Goal: Information Seeking & Learning: Learn about a topic

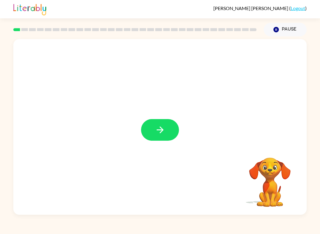
click at [165, 131] on icon "button" at bounding box center [160, 130] width 10 height 10
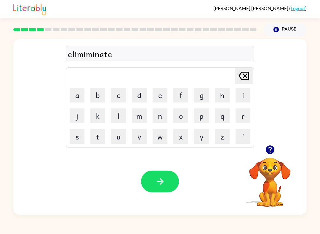
click at [131, 60] on div "elimiminate" at bounding box center [160, 54] width 184 height 12
click at [132, 57] on div "elimiminate" at bounding box center [160, 54] width 184 height 12
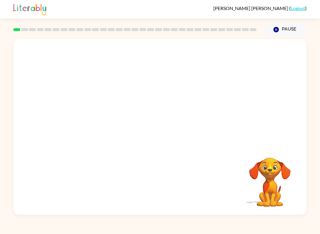
click at [209, 196] on div "Your browser must support playing .mp4 files to use Literably. Please try using…" at bounding box center [159, 127] width 293 height 176
click at [292, 121] on div at bounding box center [159, 92] width 293 height 106
click at [279, 29] on icon "Pause" at bounding box center [276, 29] width 7 height 7
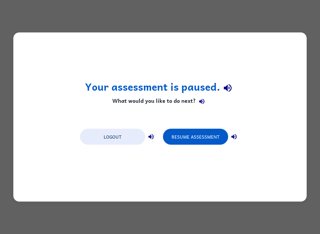
click at [285, 34] on div "Your assessment is paused. What would you like to do next? Logout Resume Assess…" at bounding box center [159, 117] width 293 height 169
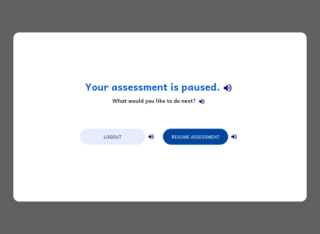
click at [220, 139] on button "Resume Assessment" at bounding box center [195, 137] width 65 height 16
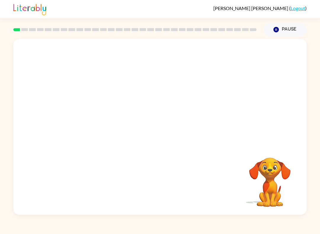
click at [189, 120] on div at bounding box center [159, 92] width 293 height 106
click at [195, 128] on div at bounding box center [159, 92] width 293 height 106
drag, startPoint x: 188, startPoint y: 164, endPoint x: 193, endPoint y: 176, distance: 13.6
click at [193, 177] on div "Your browser must support playing .mp4 files to use Literably. Please try using…" at bounding box center [159, 127] width 293 height 176
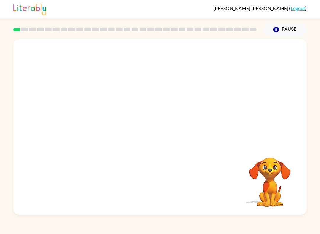
click at [192, 170] on div "Your browser must support playing .mp4 files to use Literably. Please try using…" at bounding box center [159, 127] width 293 height 176
click at [189, 176] on div "Your browser must support playing .mp4 files to use Literably. Please try using…" at bounding box center [159, 127] width 293 height 176
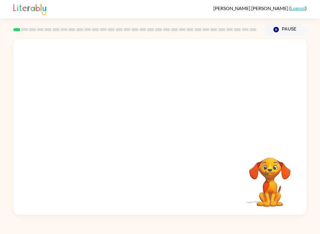
click at [189, 176] on div "Your browser must support playing .mp4 files to use Literably. Please try using…" at bounding box center [159, 127] width 293 height 176
click at [183, 214] on div at bounding box center [159, 127] width 293 height 176
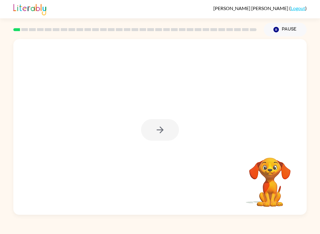
click at [183, 214] on div at bounding box center [159, 127] width 293 height 176
click at [162, 129] on icon "button" at bounding box center [159, 129] width 7 height 7
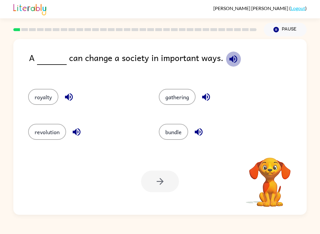
click at [234, 57] on icon "button" at bounding box center [233, 59] width 10 height 10
click at [235, 58] on icon "button" at bounding box center [233, 59] width 10 height 10
click at [45, 136] on button "revolution" at bounding box center [47, 132] width 38 height 16
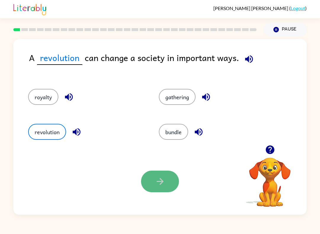
click at [156, 181] on icon "button" at bounding box center [160, 181] width 10 height 10
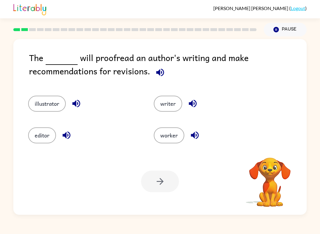
click at [159, 75] on icon "button" at bounding box center [160, 72] width 8 height 8
click at [50, 136] on button "editor" at bounding box center [42, 135] width 28 height 16
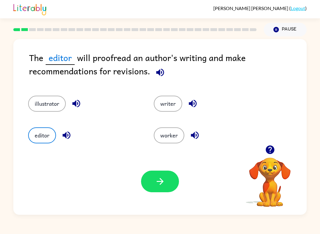
click at [42, 135] on button "editor" at bounding box center [42, 135] width 28 height 16
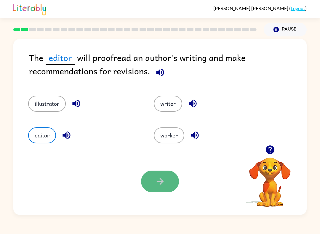
click at [163, 179] on icon "button" at bounding box center [160, 181] width 10 height 10
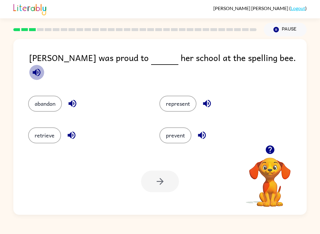
click at [40, 68] on icon "button" at bounding box center [37, 72] width 8 height 8
click at [181, 102] on button "represent" at bounding box center [177, 104] width 37 height 16
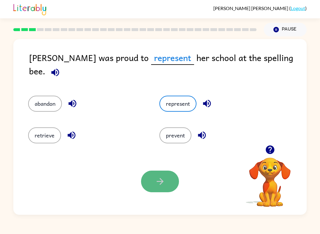
click at [161, 190] on button "button" at bounding box center [160, 182] width 38 height 22
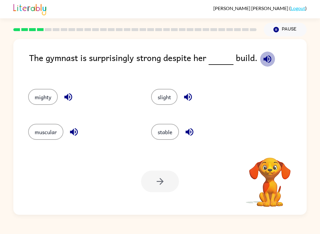
click at [266, 59] on icon "button" at bounding box center [267, 59] width 10 height 10
click at [44, 129] on button "muscular" at bounding box center [45, 132] width 35 height 16
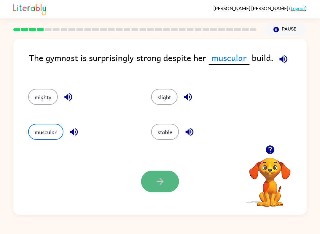
click at [161, 189] on button "button" at bounding box center [160, 182] width 38 height 22
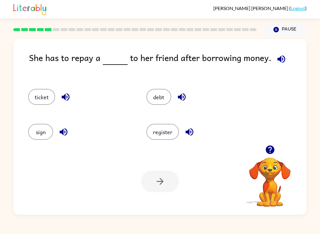
click at [280, 57] on icon "button" at bounding box center [281, 59] width 8 height 8
click at [174, 135] on button "register" at bounding box center [162, 132] width 33 height 16
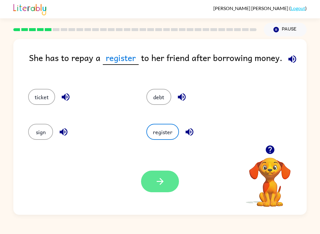
click at [154, 171] on button "button" at bounding box center [160, 182] width 38 height 22
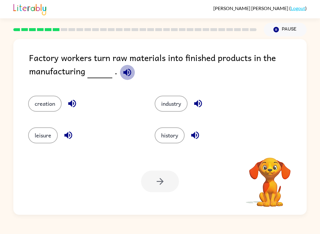
click at [127, 74] on icon "button" at bounding box center [127, 72] width 8 height 8
click at [171, 100] on button "industry" at bounding box center [171, 104] width 33 height 16
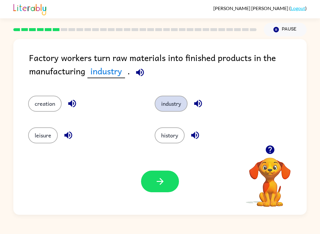
click at [171, 100] on button "industry" at bounding box center [171, 104] width 33 height 16
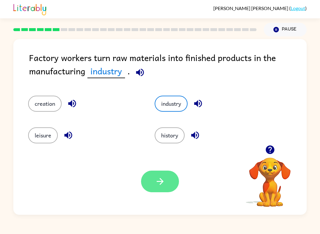
click at [170, 175] on button "button" at bounding box center [160, 182] width 38 height 22
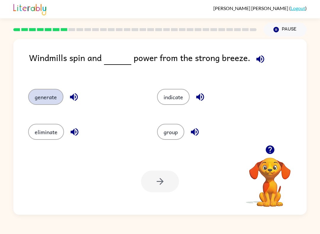
click at [50, 96] on button "generate" at bounding box center [45, 97] width 35 height 16
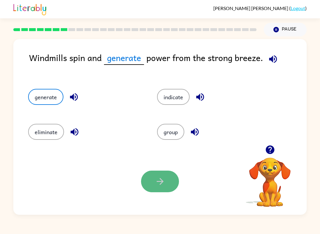
click at [157, 178] on icon "button" at bounding box center [160, 181] width 10 height 10
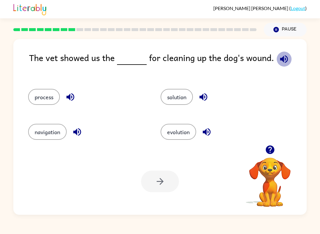
click at [279, 53] on button "button" at bounding box center [283, 59] width 15 height 15
click at [185, 96] on button "solution" at bounding box center [177, 97] width 32 height 16
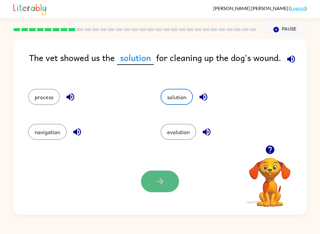
click at [154, 181] on button "button" at bounding box center [160, 182] width 38 height 22
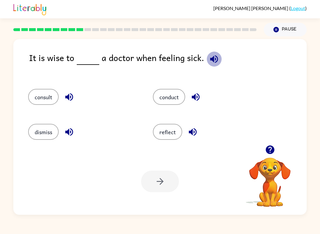
click at [209, 62] on icon "button" at bounding box center [214, 59] width 10 height 10
click at [43, 91] on button "consult" at bounding box center [43, 97] width 31 height 16
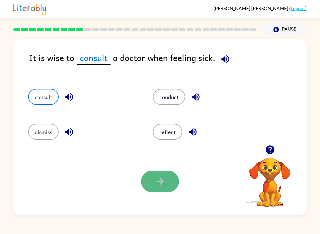
click at [161, 179] on icon "button" at bounding box center [160, 181] width 10 height 10
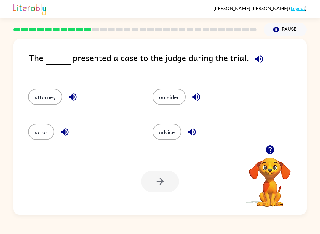
click at [258, 56] on icon "button" at bounding box center [259, 59] width 10 height 10
click at [65, 132] on button "button" at bounding box center [64, 131] width 15 height 15
click at [319, 232] on div "Emma Novoa-Cagigal ( Logout ) Pause Pause The presented a case to the judge dur…" at bounding box center [160, 117] width 320 height 234
click at [260, 54] on icon "button" at bounding box center [259, 59] width 10 height 10
click at [255, 60] on icon "button" at bounding box center [259, 59] width 8 height 8
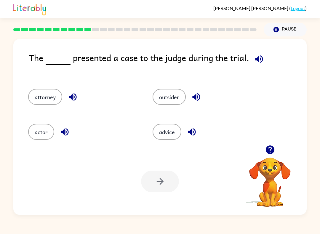
click at [257, 59] on icon "button" at bounding box center [259, 59] width 8 height 8
click at [257, 60] on icon "button" at bounding box center [259, 59] width 8 height 8
click at [257, 60] on button "button" at bounding box center [258, 59] width 15 height 15
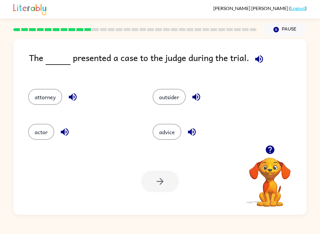
click at [259, 59] on icon "button" at bounding box center [259, 59] width 8 height 8
click at [33, 100] on button "attorney" at bounding box center [45, 97] width 34 height 16
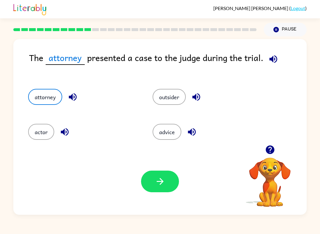
click at [151, 206] on div "Your browser must support playing .mp4 files to use Literably. Please try using…" at bounding box center [159, 181] width 293 height 67
click at [157, 183] on icon "button" at bounding box center [160, 181] width 10 height 10
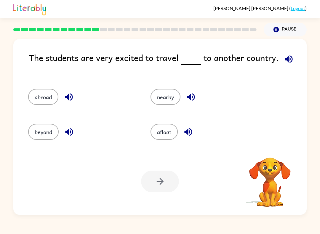
click at [281, 55] on button "button" at bounding box center [288, 59] width 15 height 15
click at [285, 61] on icon "button" at bounding box center [289, 59] width 8 height 8
click at [287, 55] on icon "button" at bounding box center [288, 59] width 10 height 10
click at [170, 99] on button "nearby" at bounding box center [165, 97] width 30 height 16
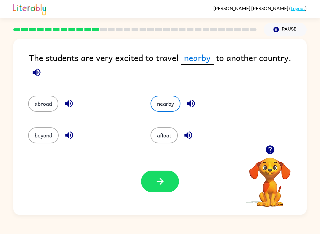
click at [172, 187] on button "button" at bounding box center [160, 182] width 38 height 22
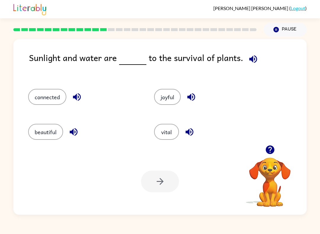
click at [248, 56] on icon "button" at bounding box center [253, 59] width 10 height 10
click at [250, 61] on icon "button" at bounding box center [253, 59] width 8 height 8
click at [250, 59] on icon "button" at bounding box center [253, 59] width 8 height 8
click at [172, 131] on button "vital" at bounding box center [166, 132] width 25 height 16
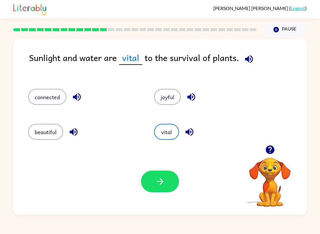
click at [163, 188] on button "button" at bounding box center [160, 182] width 38 height 22
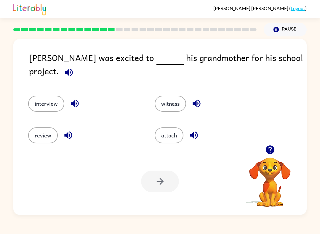
click at [73, 68] on icon "button" at bounding box center [69, 72] width 8 height 8
click at [36, 140] on button "review" at bounding box center [43, 135] width 30 height 16
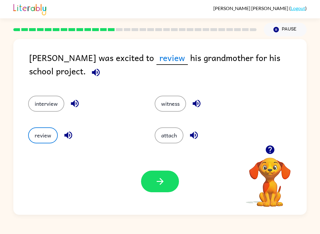
click at [167, 181] on button "button" at bounding box center [160, 182] width 38 height 22
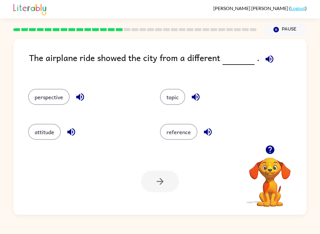
click at [262, 59] on button "button" at bounding box center [269, 59] width 15 height 15
click at [259, 59] on span at bounding box center [267, 57] width 17 height 13
click at [62, 101] on button "perspective" at bounding box center [48, 97] width 41 height 16
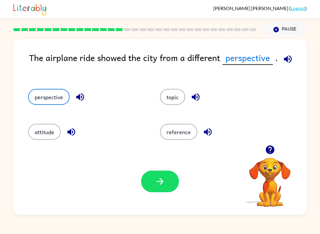
click at [172, 185] on button "button" at bounding box center [160, 182] width 38 height 22
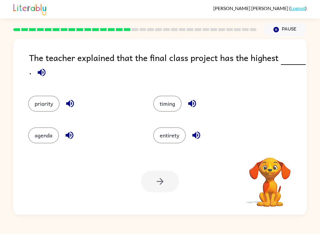
click at [46, 69] on icon "button" at bounding box center [41, 72] width 10 height 10
click at [42, 102] on button "priority" at bounding box center [43, 104] width 31 height 16
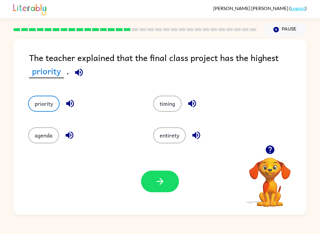
click at [166, 186] on button "button" at bounding box center [160, 182] width 38 height 22
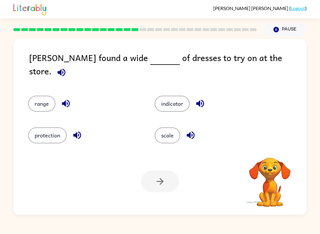
click at [65, 68] on icon "button" at bounding box center [61, 72] width 8 height 8
click at [67, 67] on icon "button" at bounding box center [61, 72] width 10 height 10
click at [65, 68] on icon "button" at bounding box center [61, 72] width 8 height 8
click at [169, 132] on button "scale" at bounding box center [167, 135] width 25 height 16
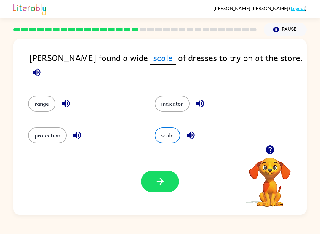
click at [152, 188] on button "button" at bounding box center [160, 182] width 38 height 22
click at [163, 184] on div at bounding box center [160, 182] width 38 height 22
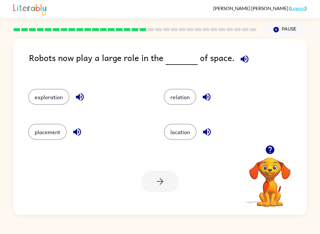
click at [241, 59] on icon "button" at bounding box center [245, 59] width 8 height 8
click at [181, 99] on button "relation" at bounding box center [180, 97] width 32 height 16
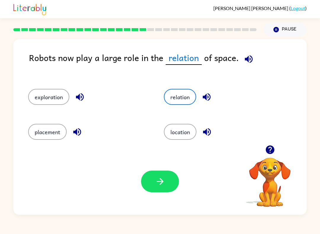
click at [162, 181] on icon "button" at bounding box center [159, 181] width 7 height 7
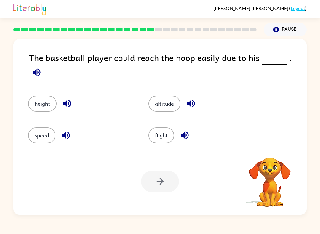
click at [44, 65] on button "button" at bounding box center [36, 72] width 15 height 15
click at [45, 103] on button "height" at bounding box center [42, 104] width 28 height 16
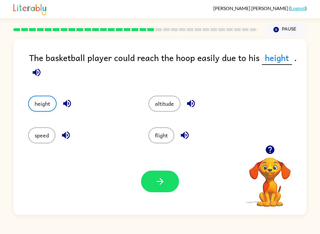
click at [172, 184] on button "button" at bounding box center [160, 182] width 38 height 22
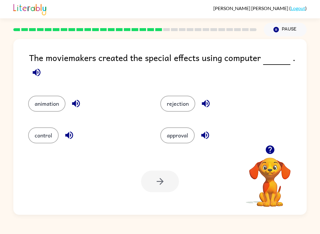
click at [39, 64] on div "The moviemakers created the special effects using computer ." at bounding box center [168, 67] width 278 height 33
click at [33, 80] on button "button" at bounding box center [36, 72] width 15 height 15
click at [45, 112] on button "animation" at bounding box center [46, 104] width 37 height 16
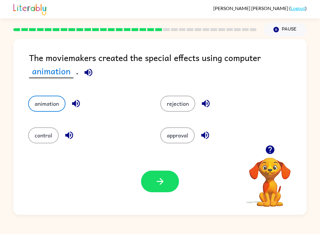
click at [158, 183] on icon "button" at bounding box center [160, 181] width 10 height 10
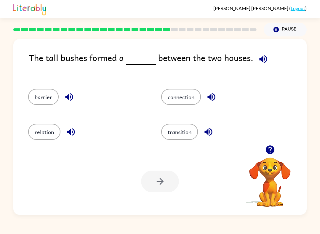
click at [258, 56] on icon "button" at bounding box center [263, 59] width 10 height 10
click at [40, 97] on button "barrier" at bounding box center [43, 97] width 31 height 16
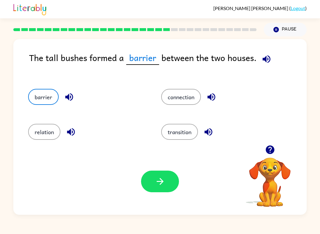
click at [159, 178] on icon "button" at bounding box center [160, 181] width 10 height 10
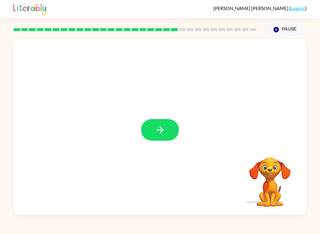
click at [163, 133] on icon "button" at bounding box center [160, 130] width 10 height 10
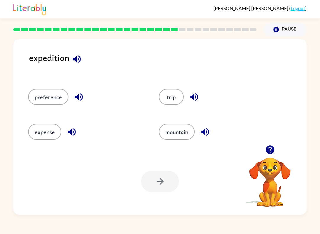
click at [186, 92] on div "trip" at bounding box center [217, 97] width 117 height 16
click at [168, 92] on button "trip" at bounding box center [171, 97] width 25 height 16
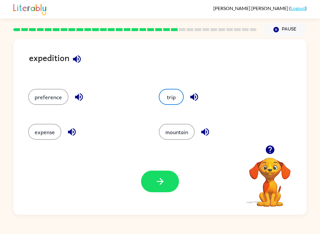
click at [157, 192] on button "button" at bounding box center [160, 182] width 38 height 22
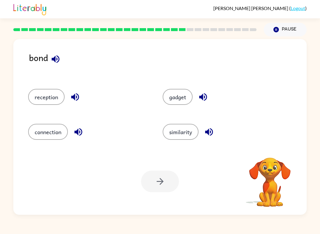
click at [58, 55] on icon "button" at bounding box center [55, 59] width 10 height 10
click at [47, 98] on button "reception" at bounding box center [46, 97] width 36 height 16
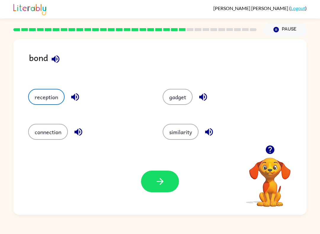
click at [167, 192] on button "button" at bounding box center [160, 182] width 38 height 22
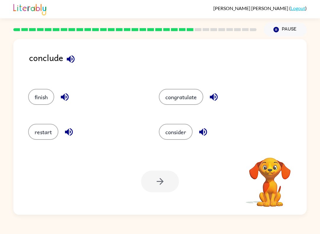
click at [39, 97] on button "finish" at bounding box center [41, 97] width 26 height 16
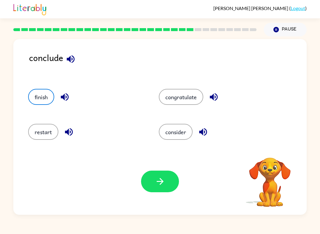
click at [159, 191] on button "button" at bounding box center [160, 182] width 38 height 22
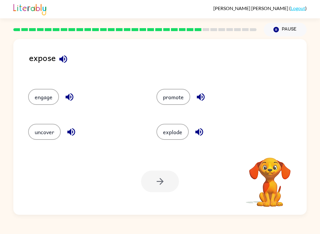
click at [43, 136] on button "uncover" at bounding box center [44, 132] width 33 height 16
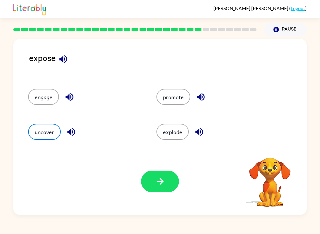
click at [154, 188] on button "button" at bounding box center [160, 182] width 38 height 22
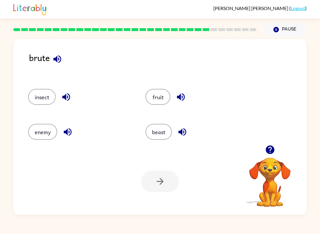
click at [162, 130] on button "beast" at bounding box center [158, 132] width 26 height 16
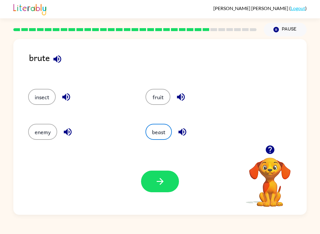
click at [48, 132] on button "enemy" at bounding box center [42, 132] width 29 height 16
click at [159, 133] on button "beast" at bounding box center [158, 132] width 26 height 16
click at [165, 171] on button "button" at bounding box center [160, 182] width 38 height 22
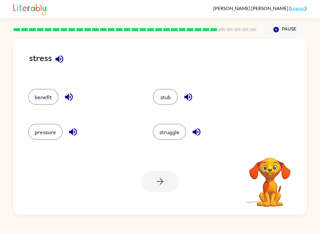
click at [44, 136] on button "pressure" at bounding box center [45, 132] width 34 height 16
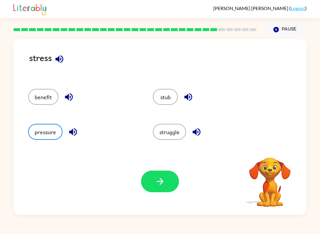
click at [161, 174] on button "button" at bounding box center [160, 182] width 38 height 22
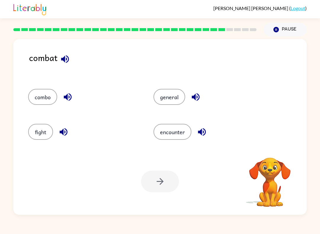
click at [37, 140] on button "fight" at bounding box center [40, 132] width 25 height 16
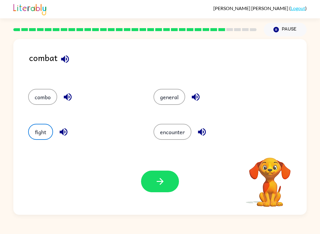
click at [164, 182] on icon "button" at bounding box center [160, 181] width 10 height 10
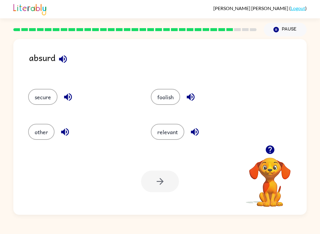
click at [168, 98] on button "foolish" at bounding box center [165, 97] width 29 height 16
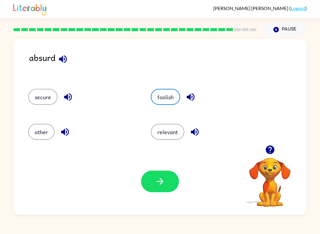
click at [166, 190] on button "button" at bounding box center [160, 182] width 38 height 22
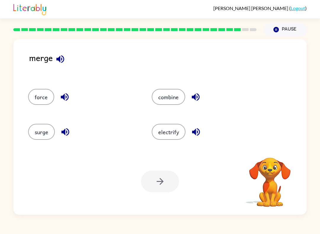
click at [177, 128] on button "electrify" at bounding box center [169, 132] width 34 height 16
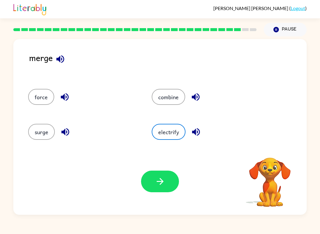
click at [51, 96] on button "force" at bounding box center [41, 97] width 26 height 16
click at [164, 178] on icon "button" at bounding box center [160, 181] width 10 height 10
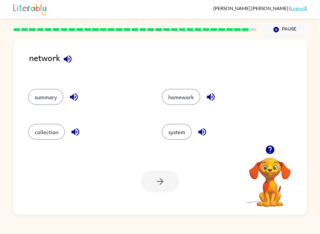
click at [178, 132] on button "system" at bounding box center [177, 132] width 30 height 16
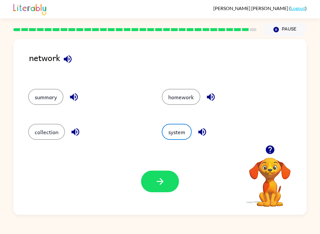
click at [161, 184] on icon "button" at bounding box center [159, 181] width 7 height 7
